Goal: Check status: Check status

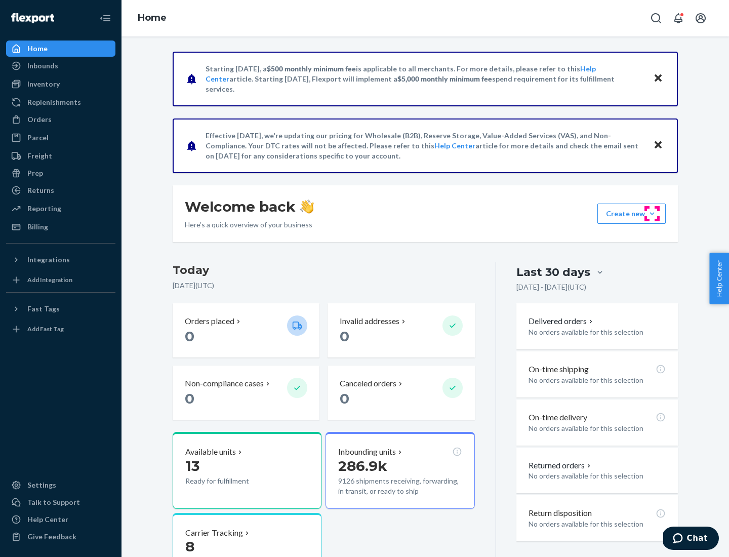
click at [652, 214] on button "Create new Create new inbound Create new order Create new product" at bounding box center [632, 214] width 68 height 20
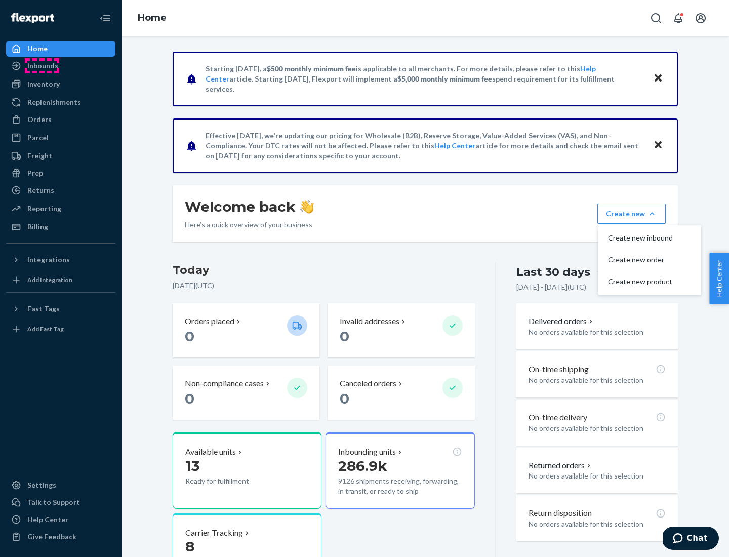
click at [42, 66] on div "Inbounds" at bounding box center [42, 66] width 31 height 10
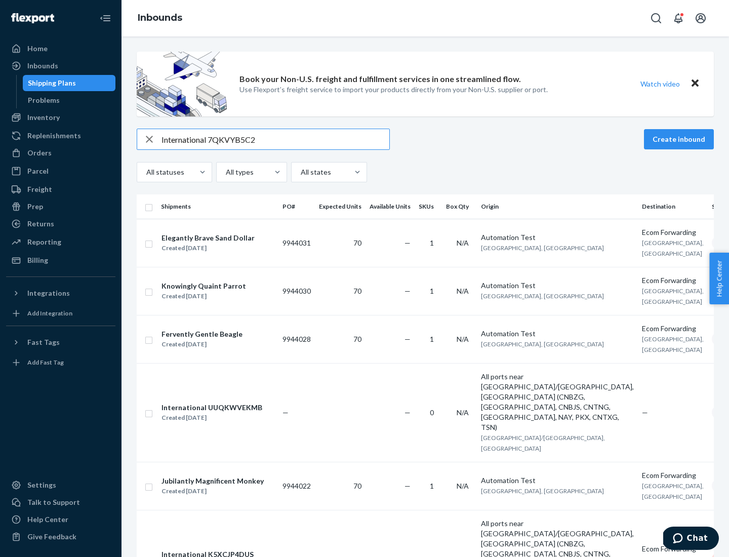
type input "International 7QKVYB5C29"
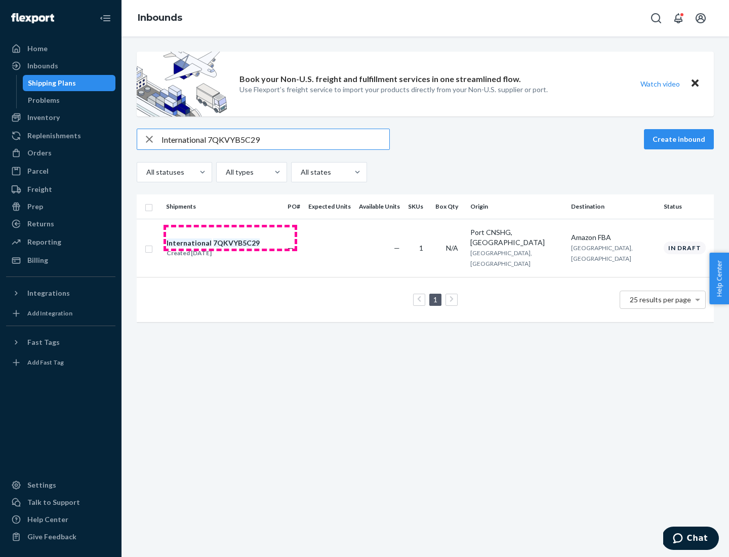
click at [230, 248] on div "Created [DATE]" at bounding box center [213, 253] width 93 height 10
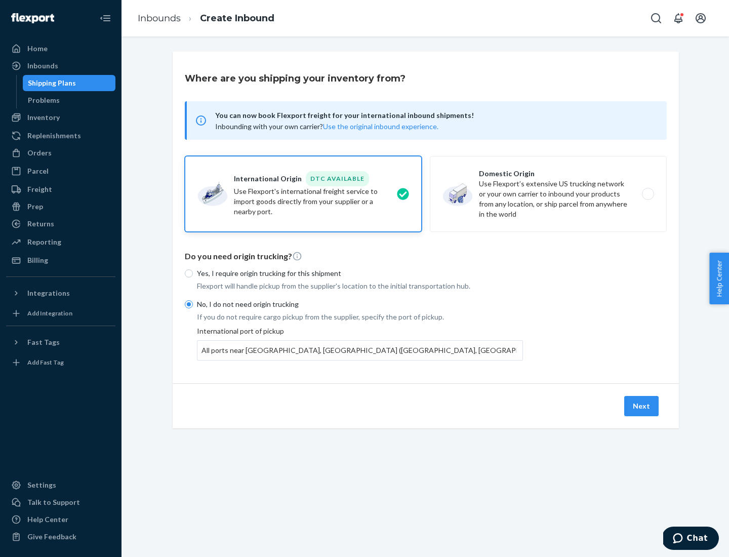
click at [642, 406] on button "Next" at bounding box center [641, 406] width 34 height 20
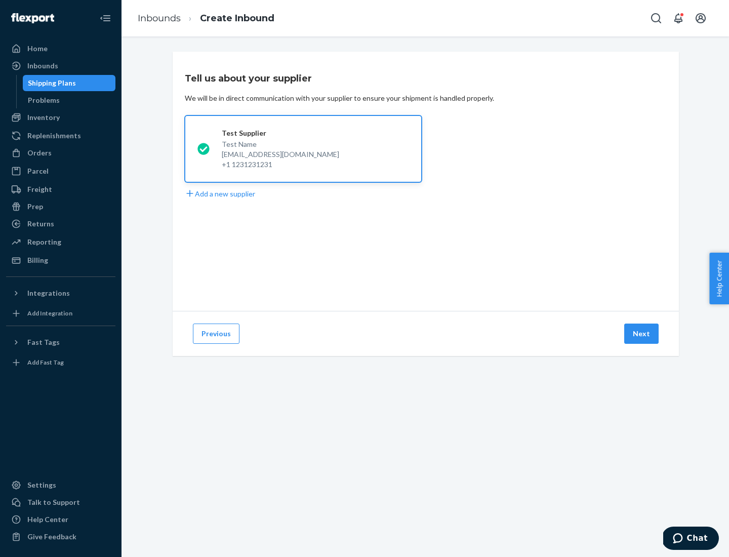
click at [642, 334] on button "Next" at bounding box center [641, 334] width 34 height 20
